Goal: Task Accomplishment & Management: Use online tool/utility

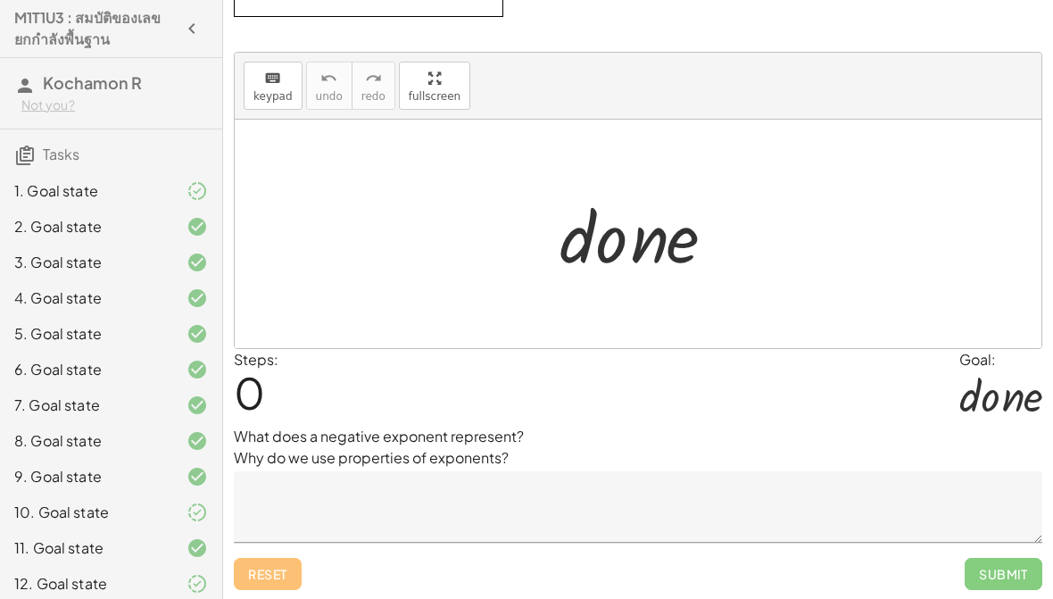
scroll to position [125, 0]
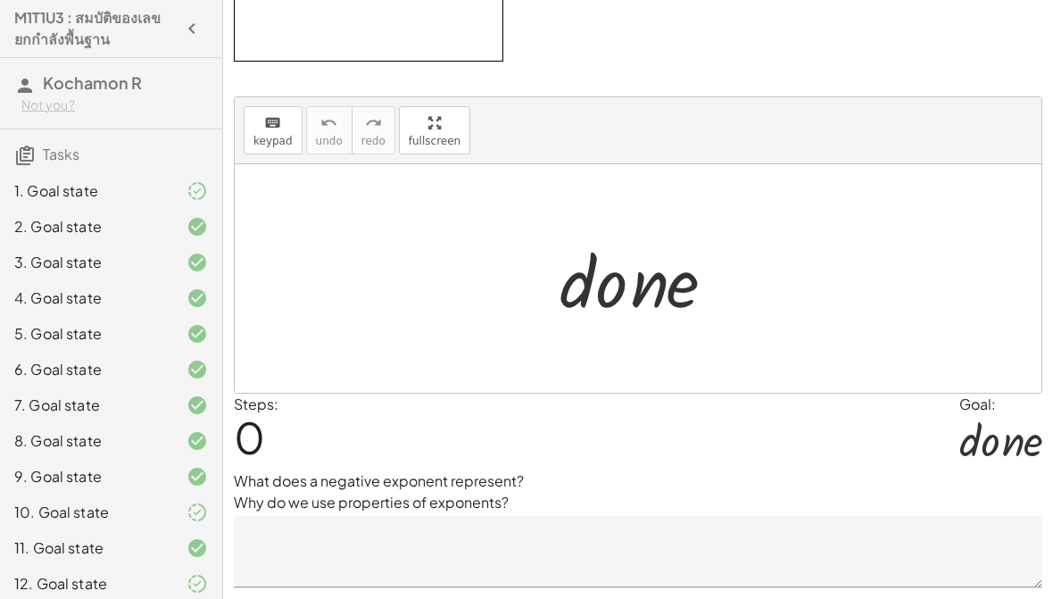
click at [609, 535] on textarea at bounding box center [638, 551] width 808 height 71
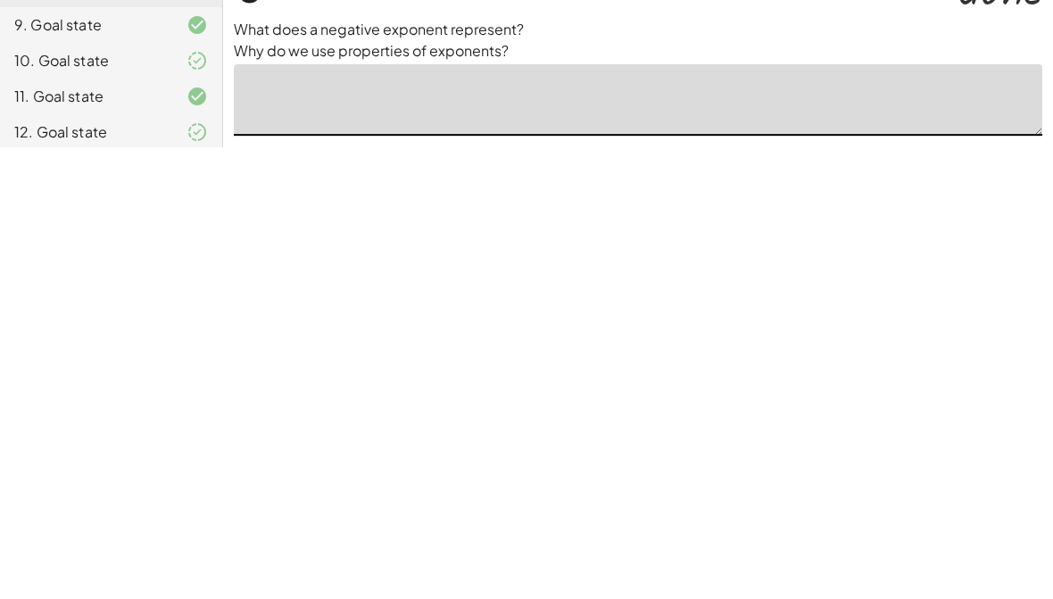
scroll to position [170, 0]
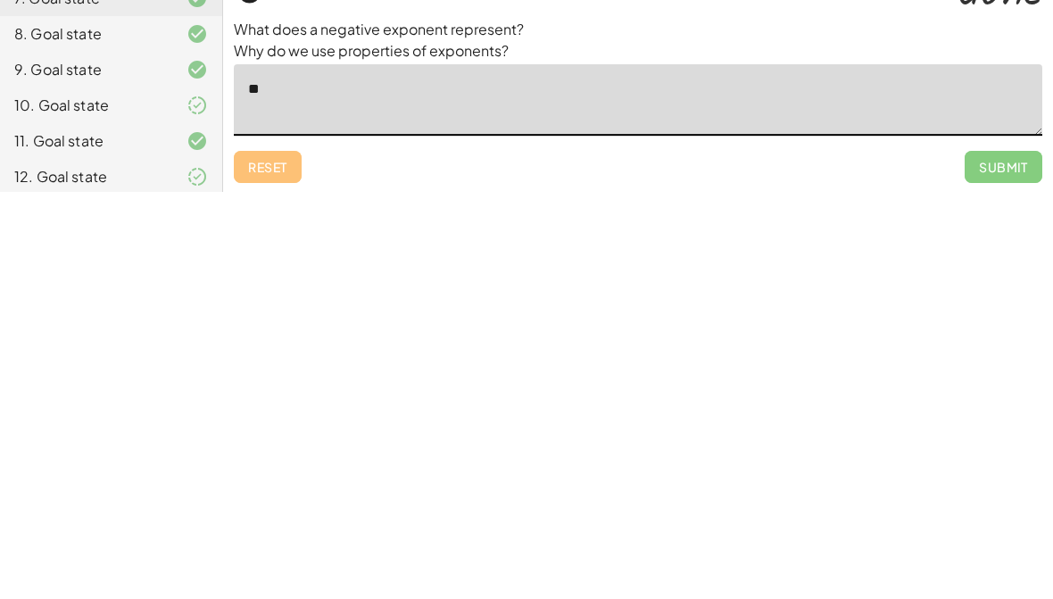
type textarea "*"
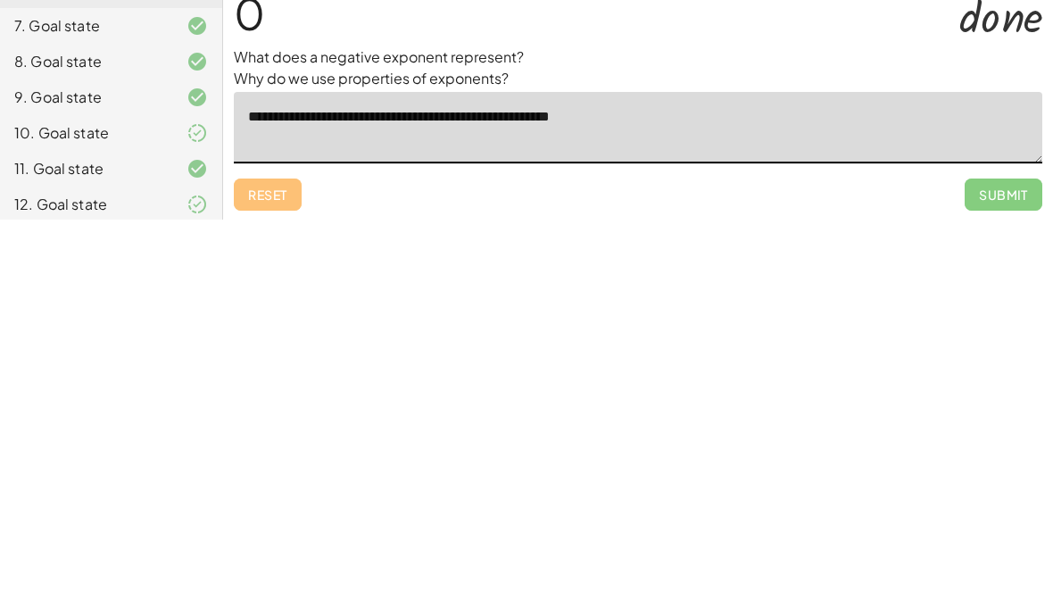
type textarea "**********"
click at [1015, 558] on span "Submit" at bounding box center [1004, 574] width 78 height 32
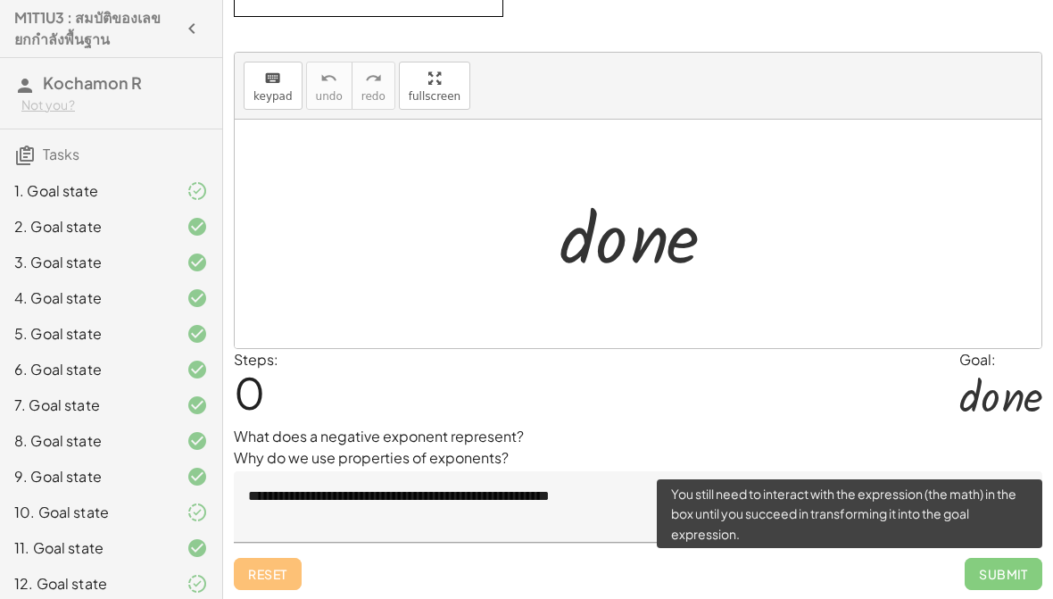
click at [949, 404] on div "Steps: 0 Goal: · d · o · n · e" at bounding box center [638, 387] width 808 height 77
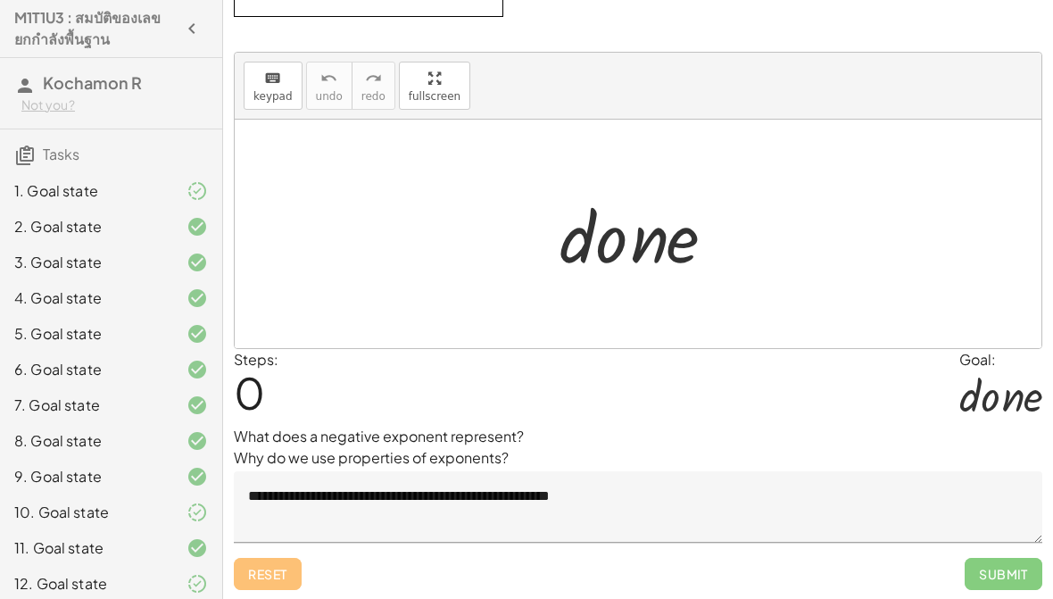
click at [1021, 390] on div at bounding box center [1000, 395] width 83 height 50
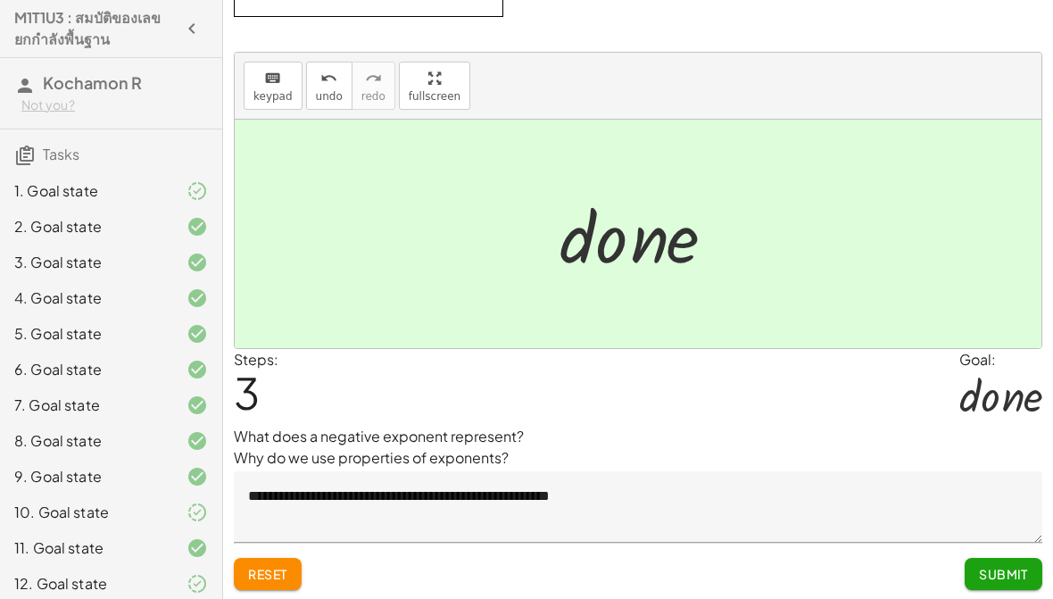
click at [1013, 575] on span "Submit" at bounding box center [1003, 574] width 49 height 16
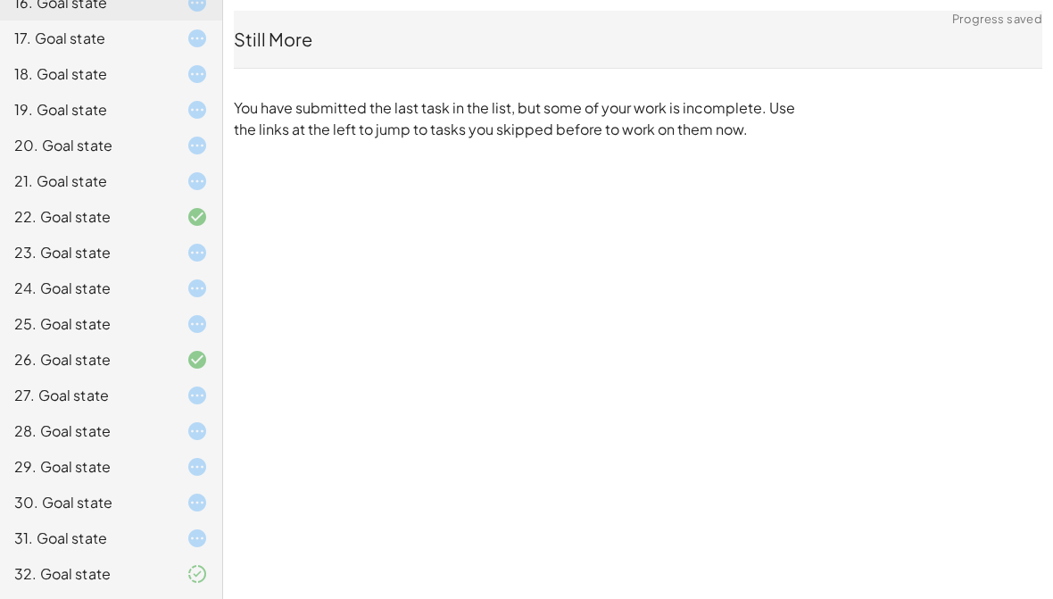
scroll to position [723, 0]
click at [277, 147] on div "Still More You have submitted the last task in the list, but some of your work …" at bounding box center [638, 75] width 830 height 151
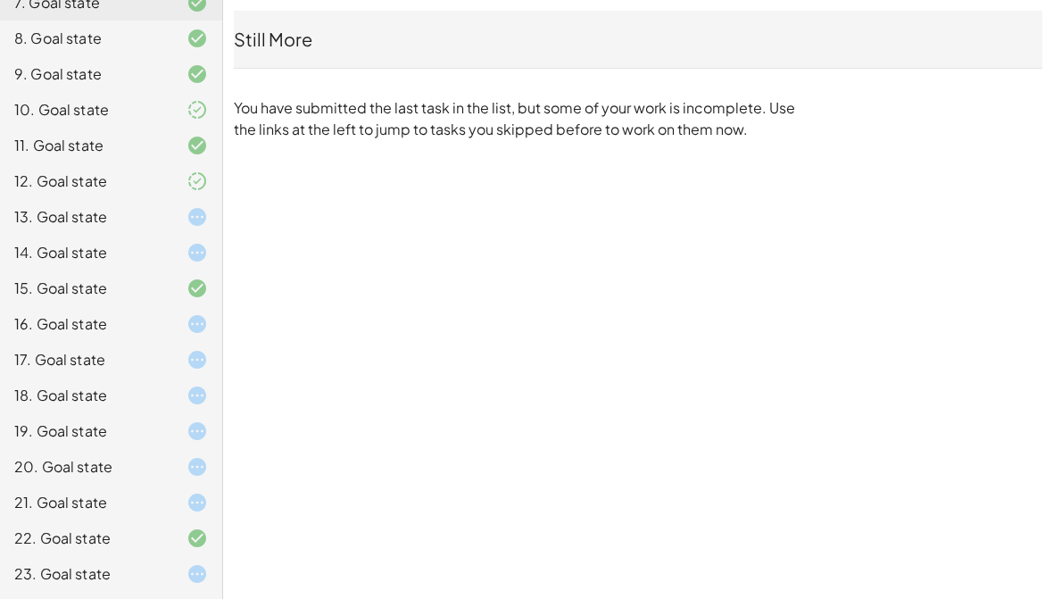
scroll to position [397, 0]
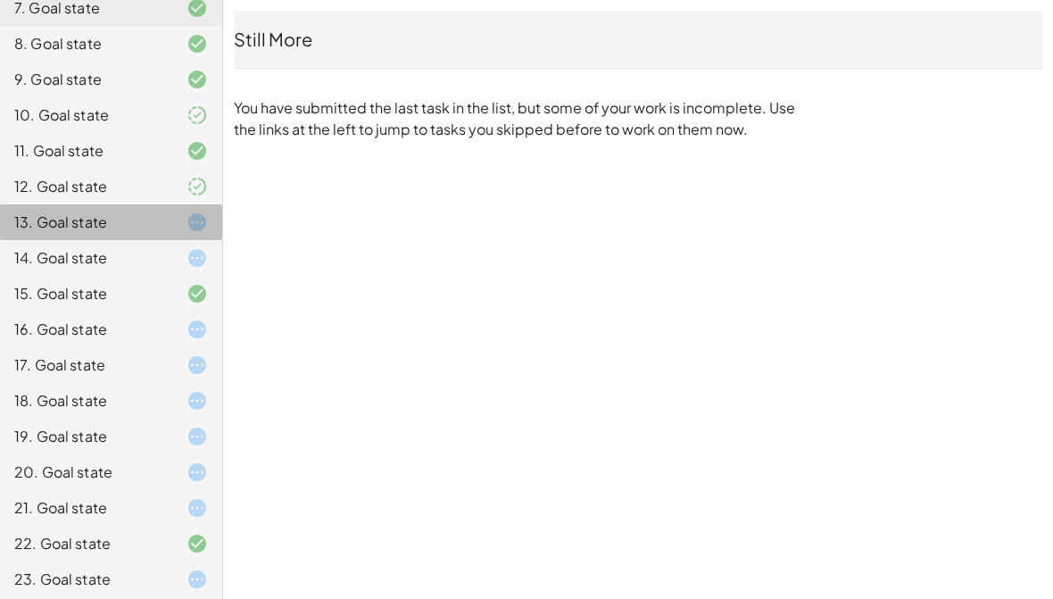
click at [50, 220] on div "13. Goal state" at bounding box center [86, 221] width 144 height 21
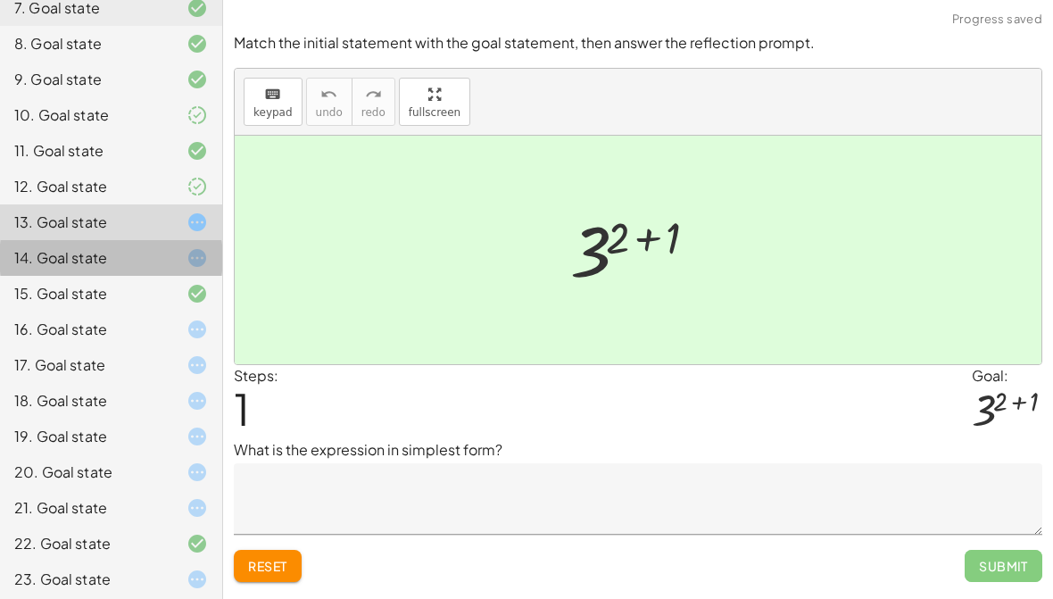
click at [52, 254] on div "14. Goal state" at bounding box center [86, 257] width 144 height 21
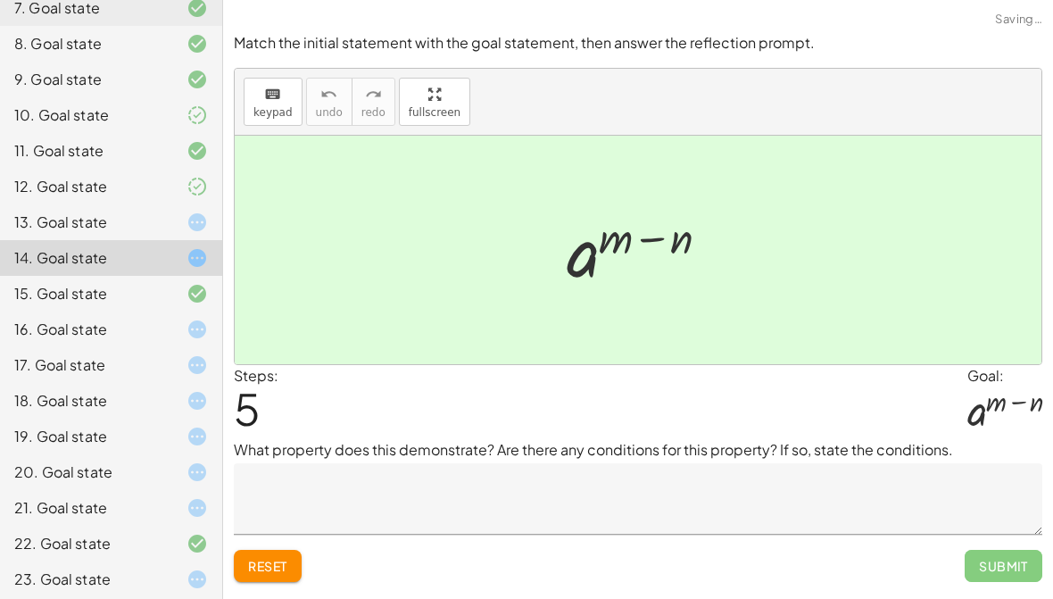
click at [44, 276] on div "13. Goal state" at bounding box center [111, 294] width 222 height 36
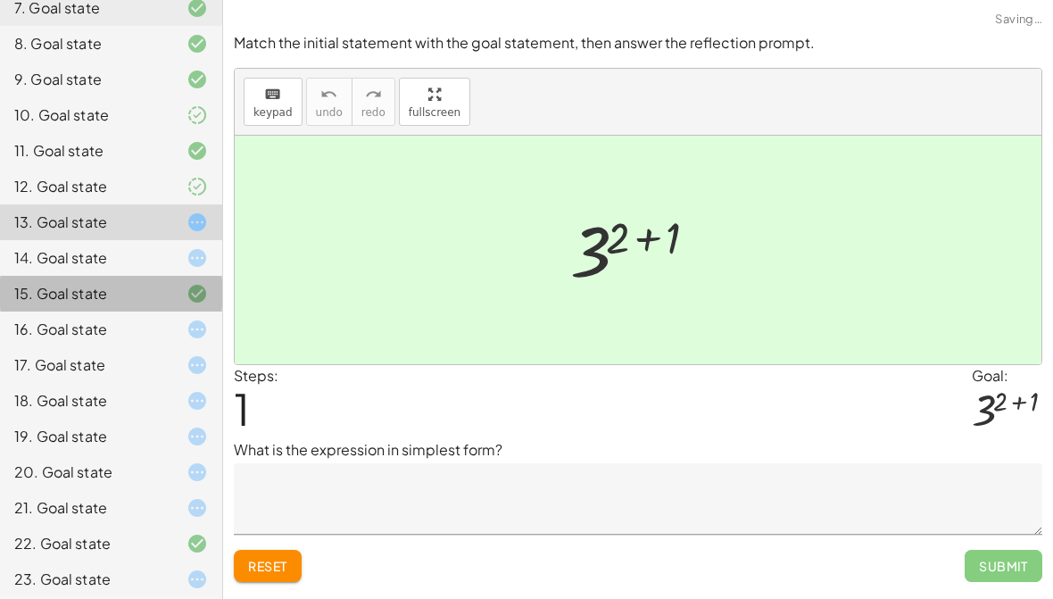
click at [66, 347] on div "15. Goal state" at bounding box center [111, 365] width 222 height 36
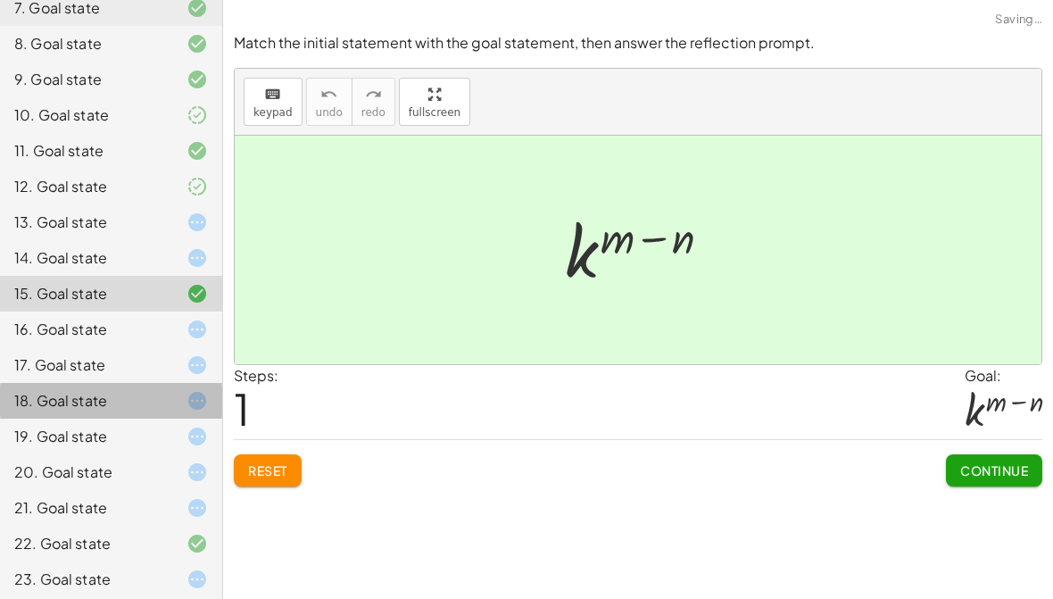
click at [94, 454] on div "18. Goal state" at bounding box center [111, 472] width 222 height 36
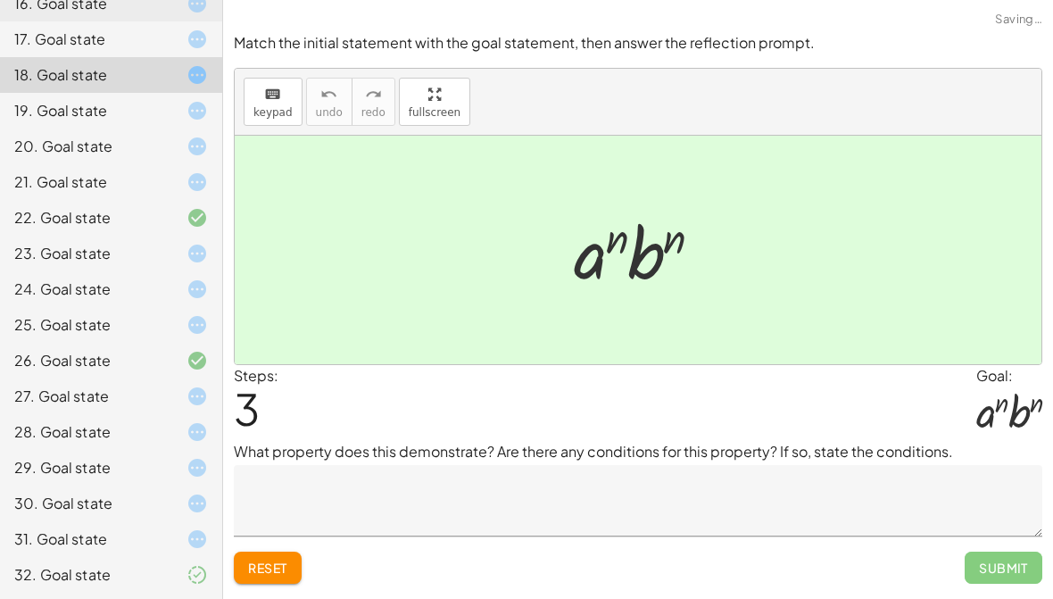
scroll to position [723, 0]
